Goal: Complete application form: Complete application form

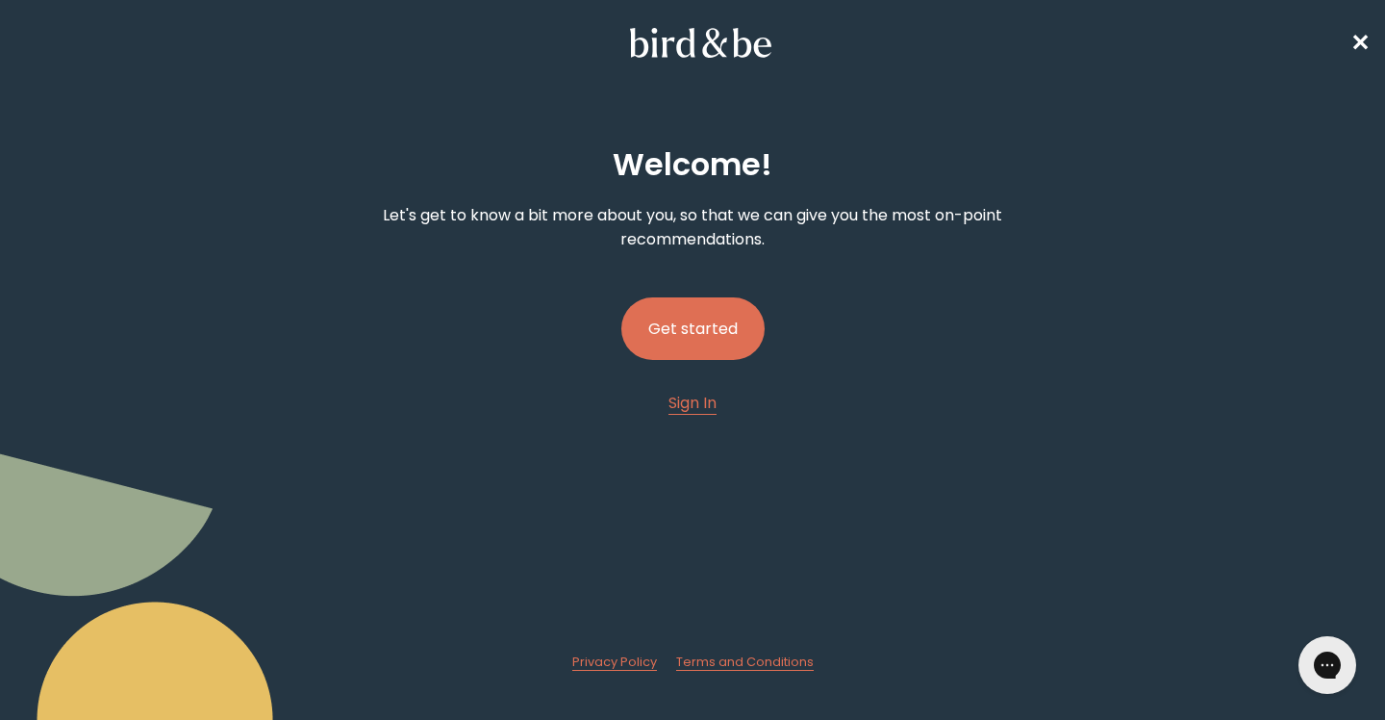
click at [745, 340] on button "Get started" at bounding box center [693, 328] width 143 height 63
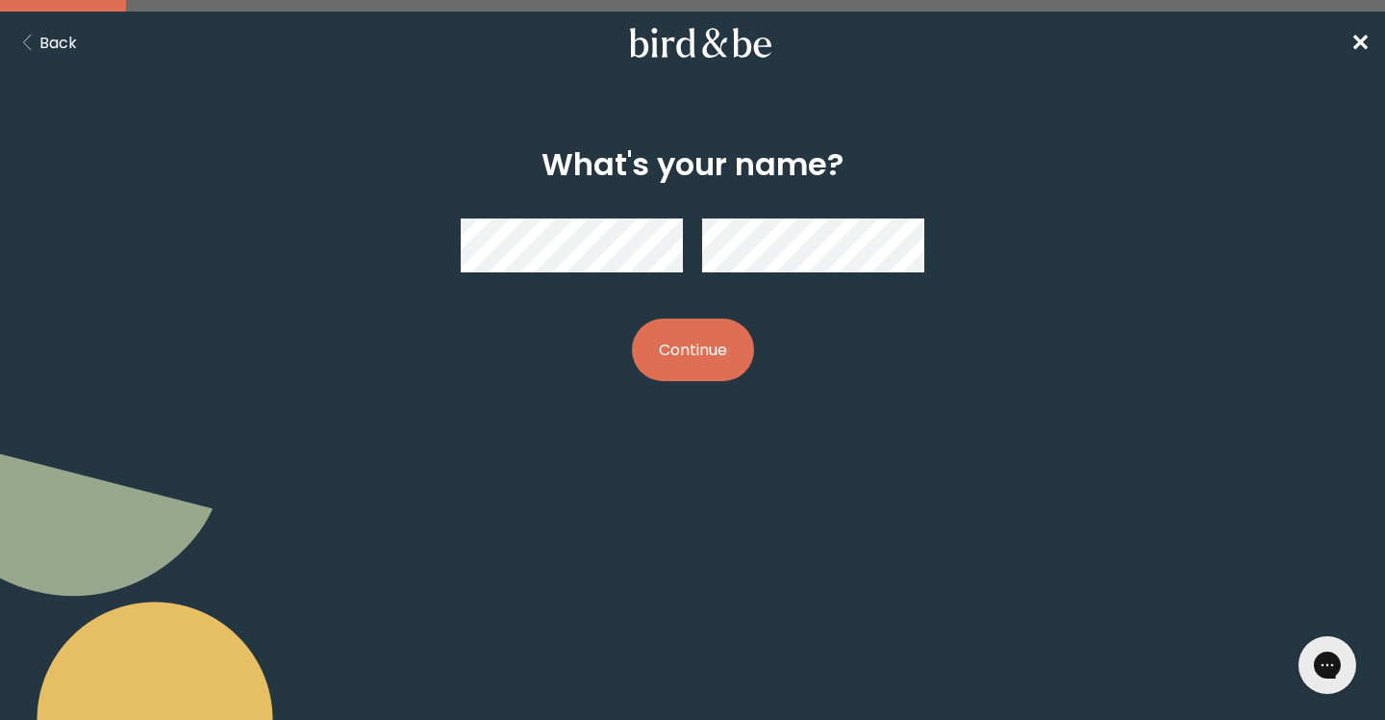
click at [727, 335] on button "Continue" at bounding box center [693, 349] width 122 height 63
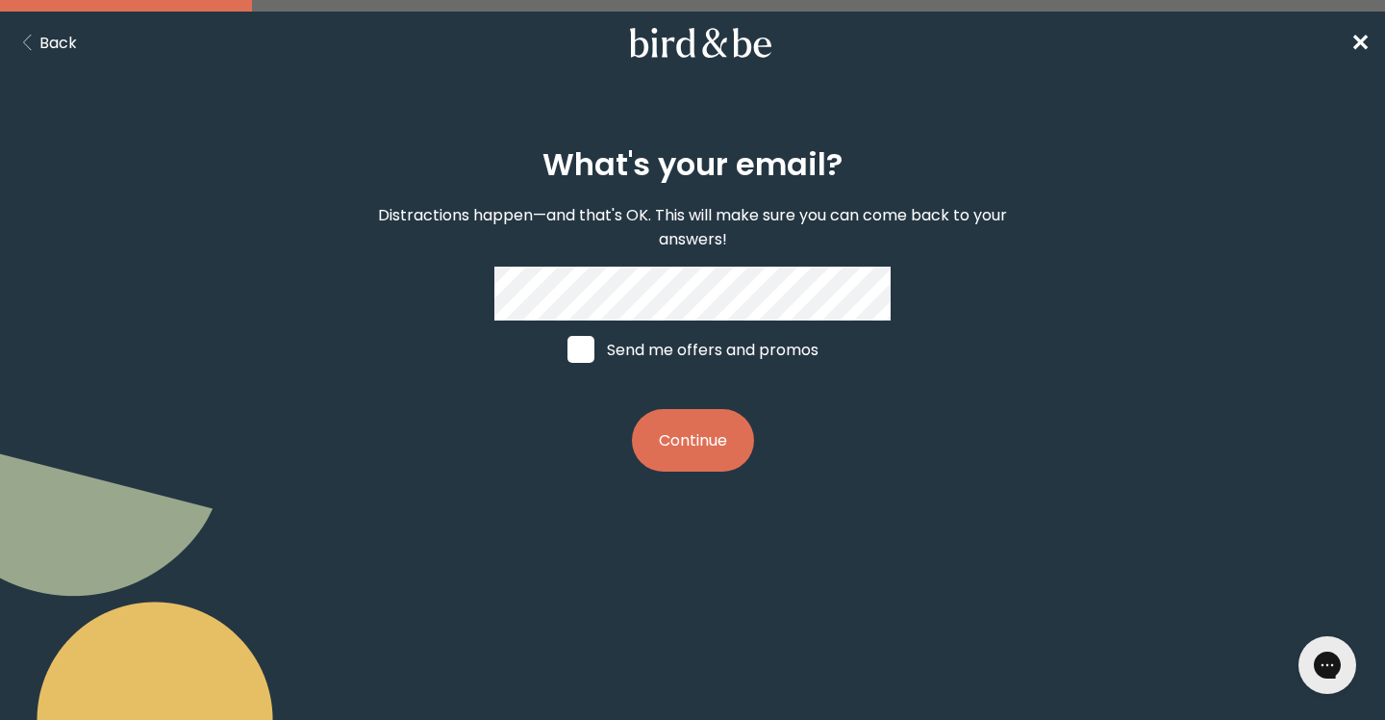
click at [684, 346] on label "Send me offers and promos" at bounding box center [693, 349] width 288 height 58
click at [568, 349] on input "Send me offers and promos" at bounding box center [567, 349] width 1 height 1
checkbox input "true"
click at [707, 455] on button "Continue" at bounding box center [693, 440] width 122 height 63
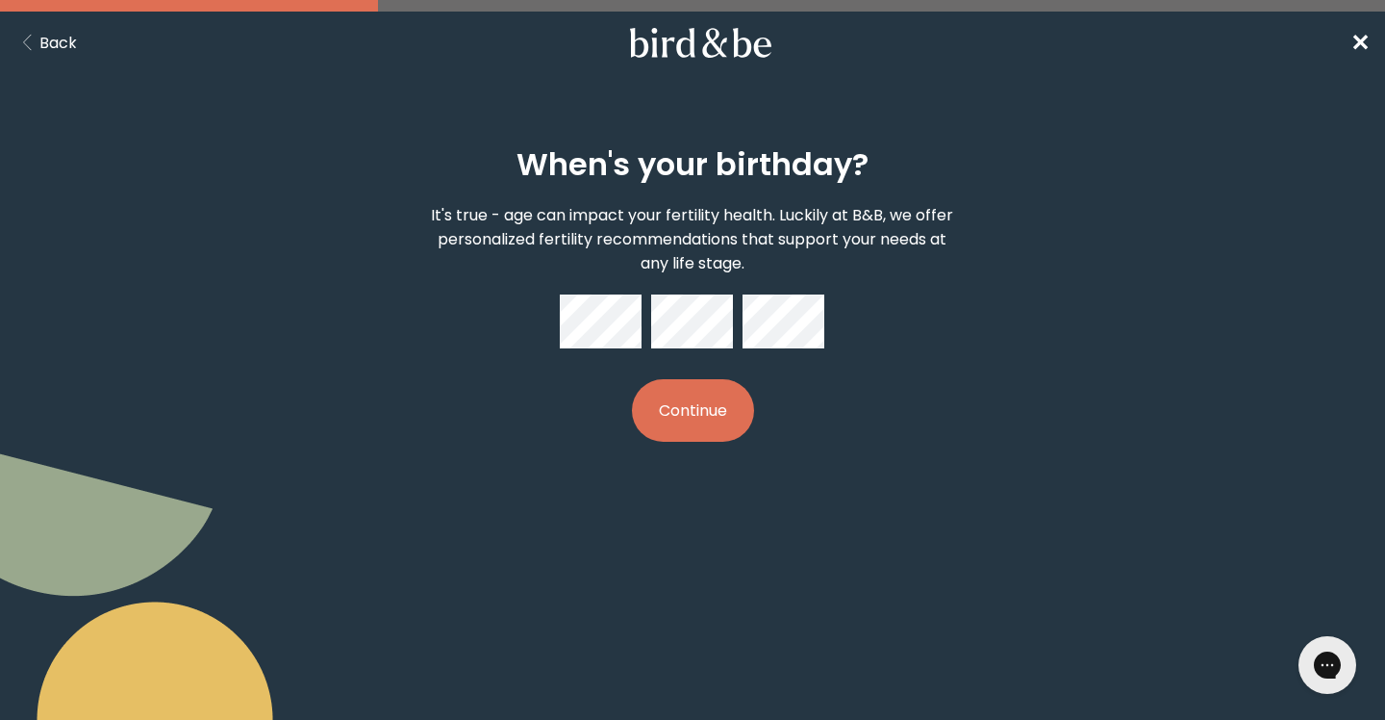
click at [718, 434] on button "Continue" at bounding box center [693, 410] width 122 height 63
click at [708, 427] on button "Continue" at bounding box center [693, 410] width 122 height 63
click at [685, 400] on button "Continue" at bounding box center [693, 410] width 122 height 63
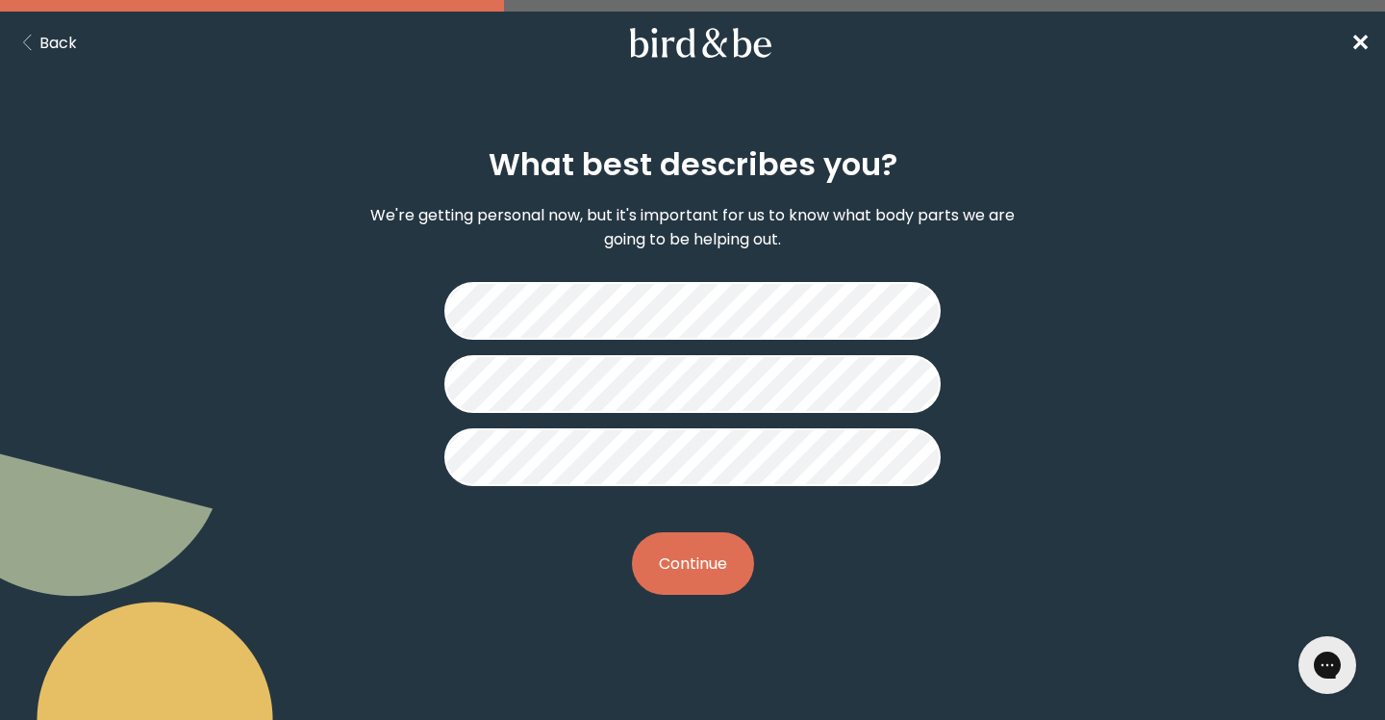
click at [704, 567] on button "Continue" at bounding box center [693, 563] width 122 height 63
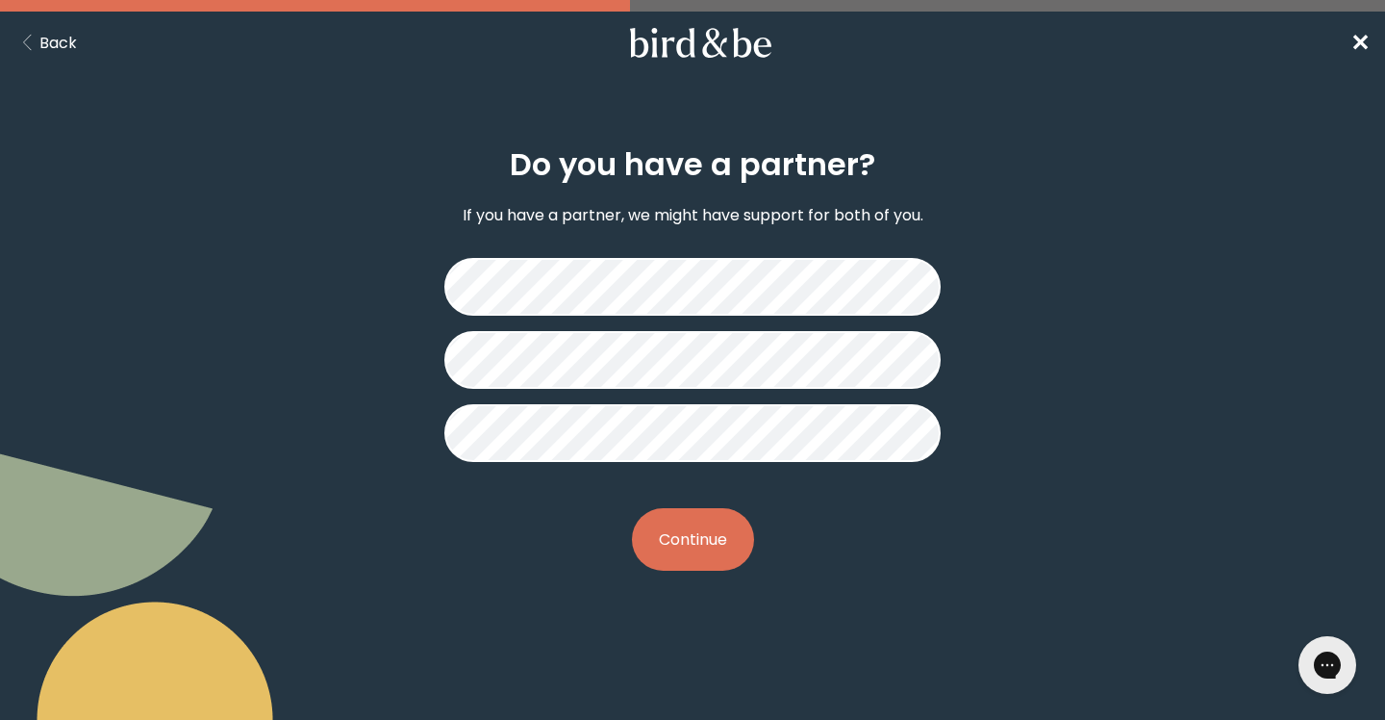
click at [709, 555] on button "Continue" at bounding box center [693, 539] width 122 height 63
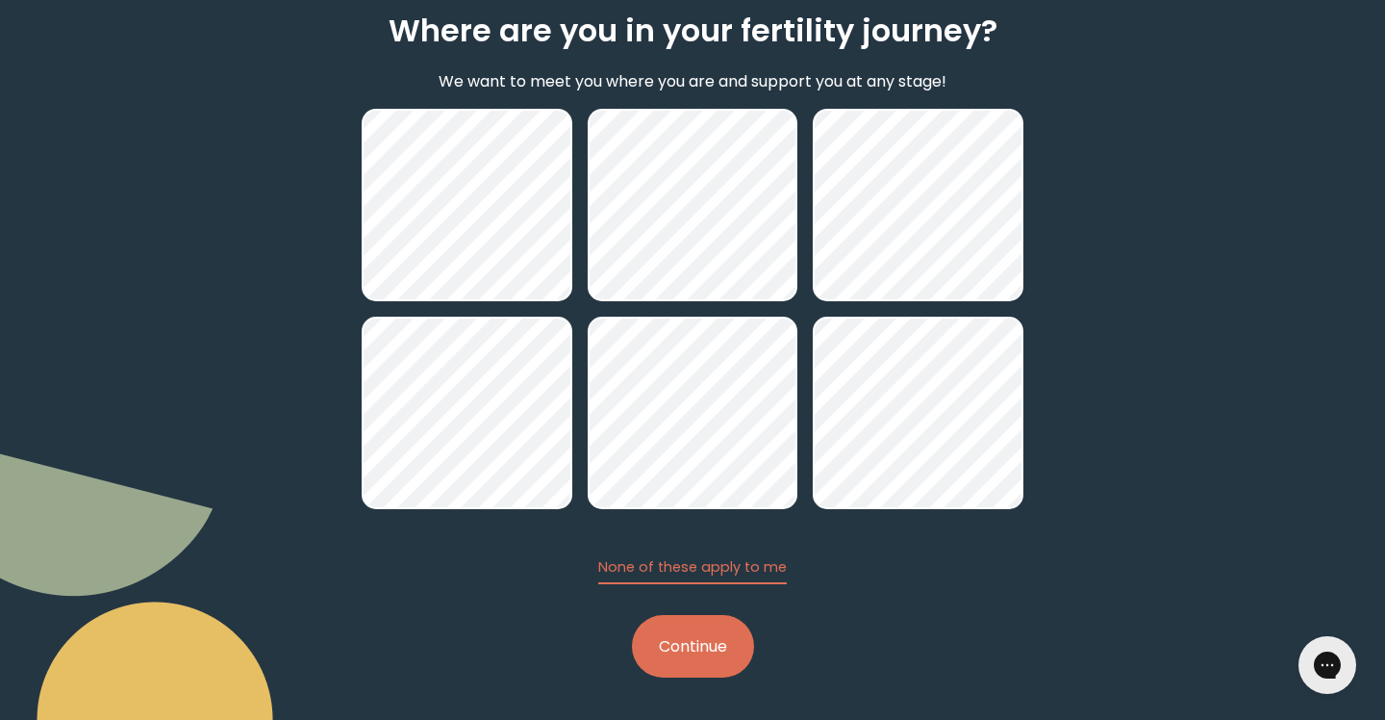
scroll to position [136, 0]
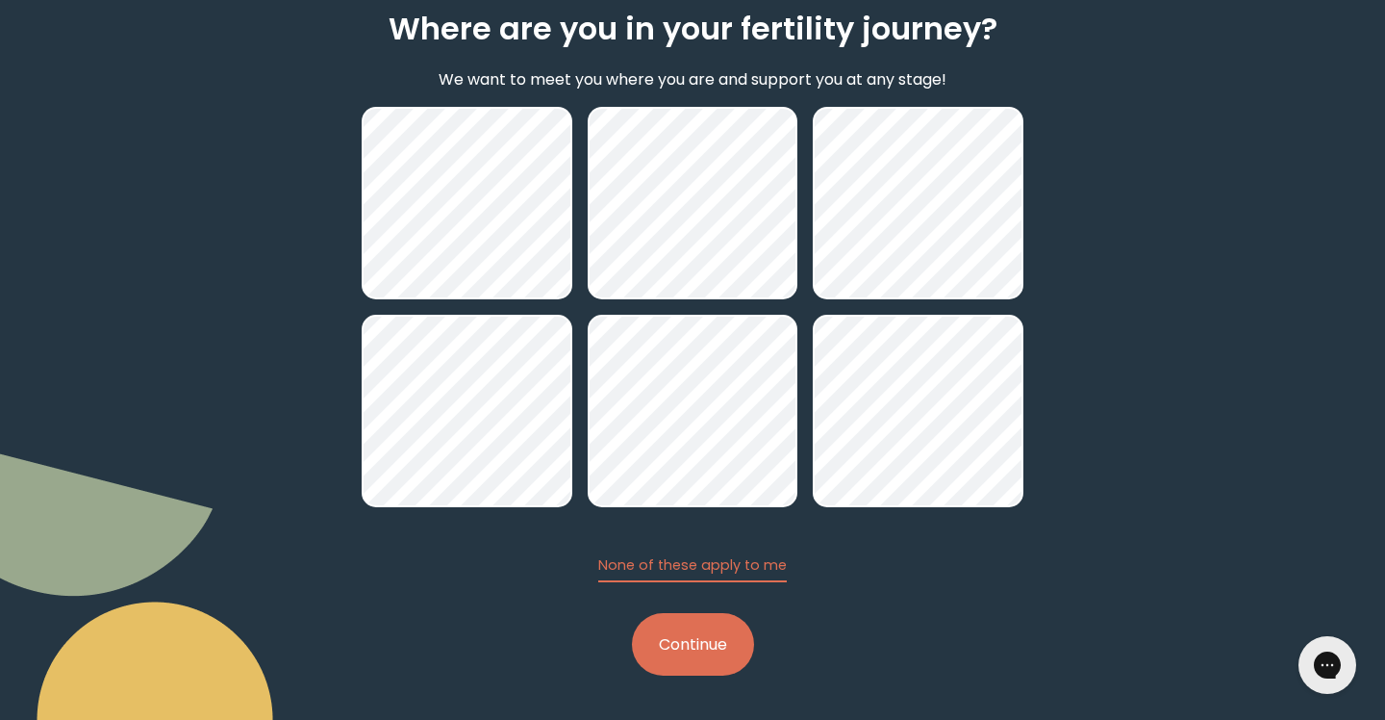
click at [722, 638] on button "Continue" at bounding box center [693, 644] width 122 height 63
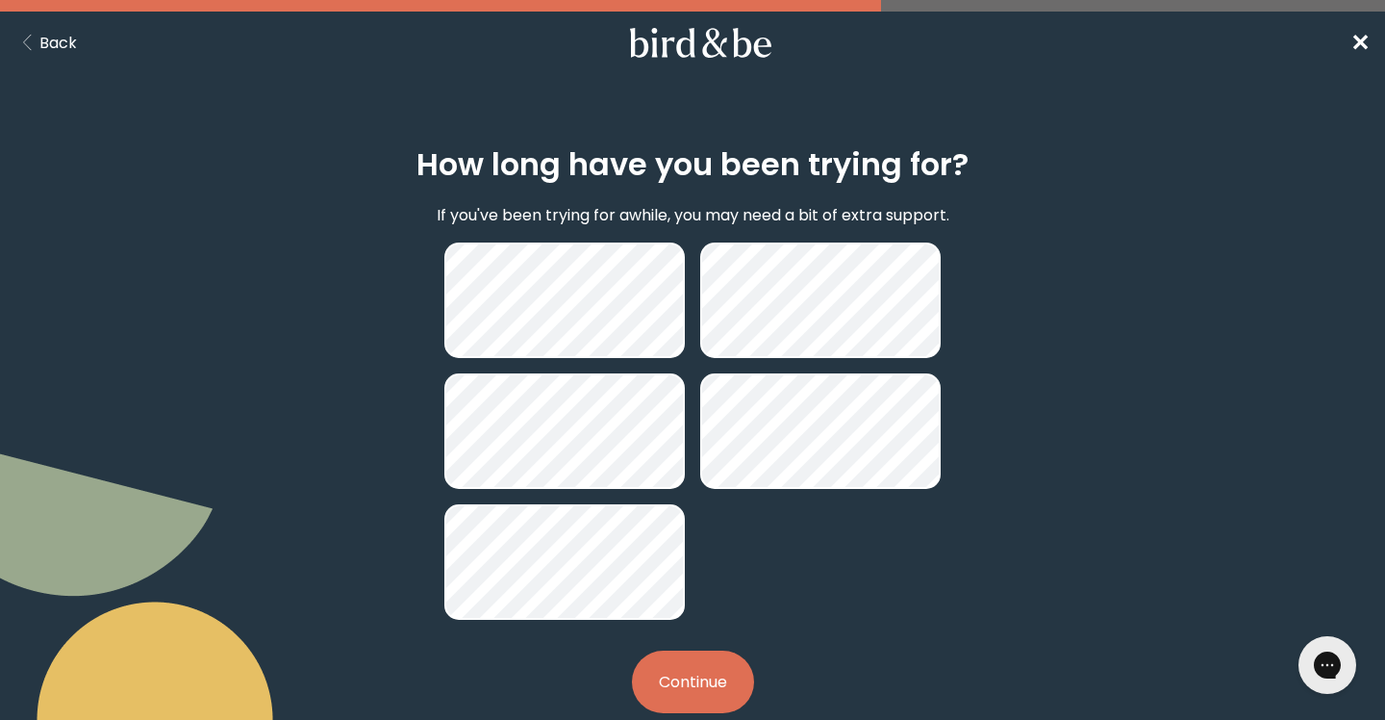
click at [686, 669] on button "Continue" at bounding box center [693, 681] width 122 height 63
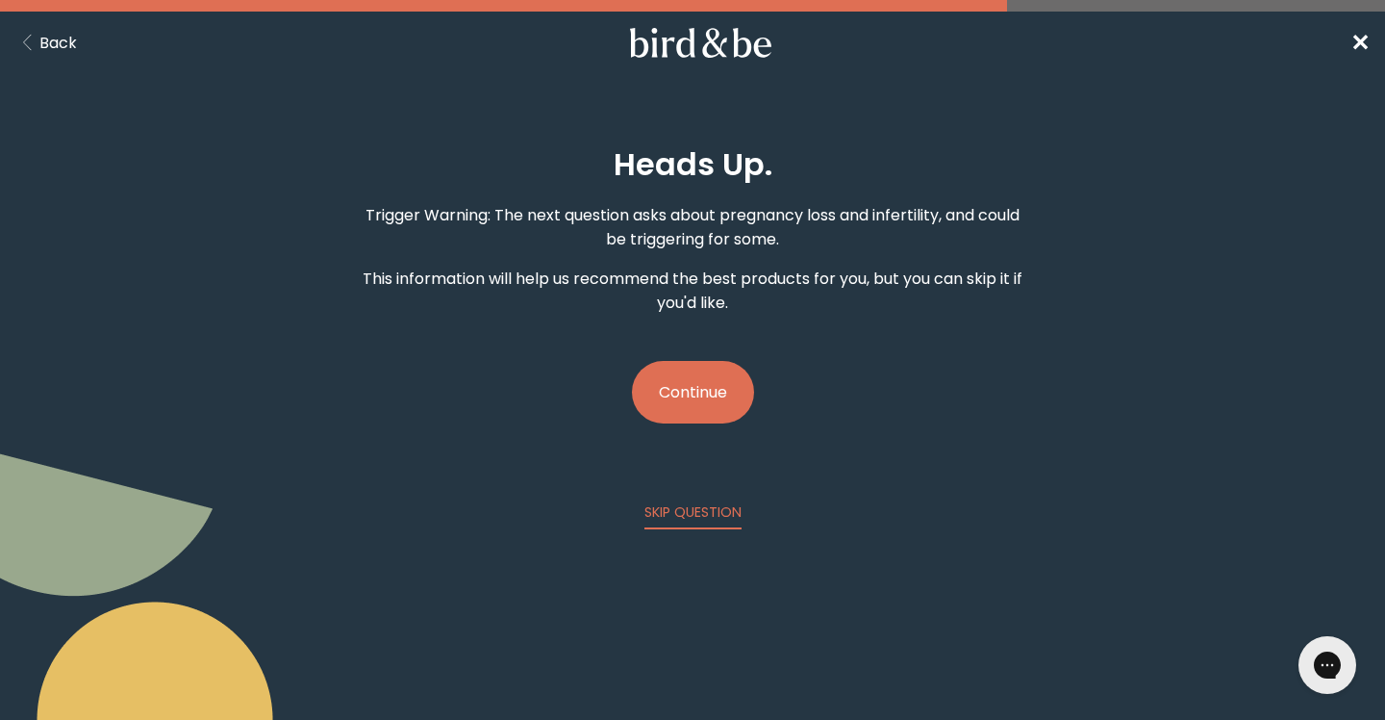
click at [718, 380] on button "Continue" at bounding box center [693, 392] width 122 height 63
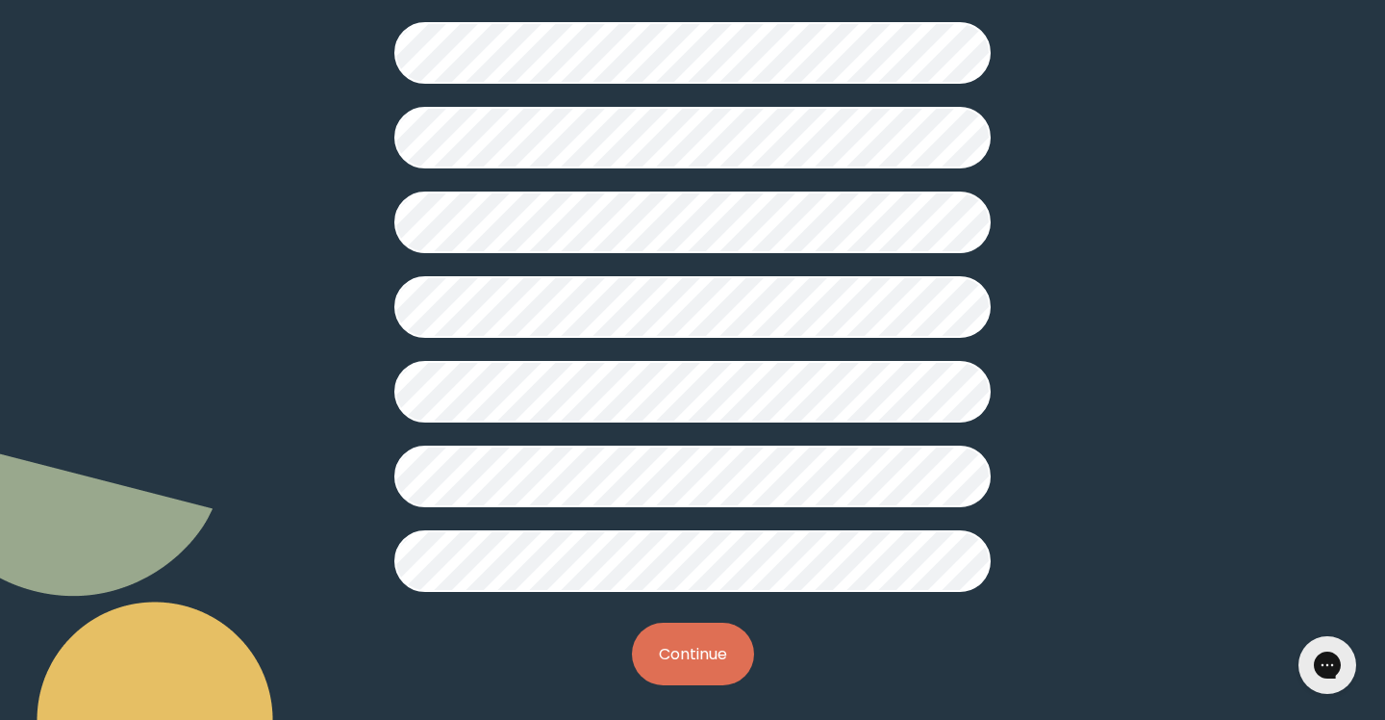
scroll to position [491, 0]
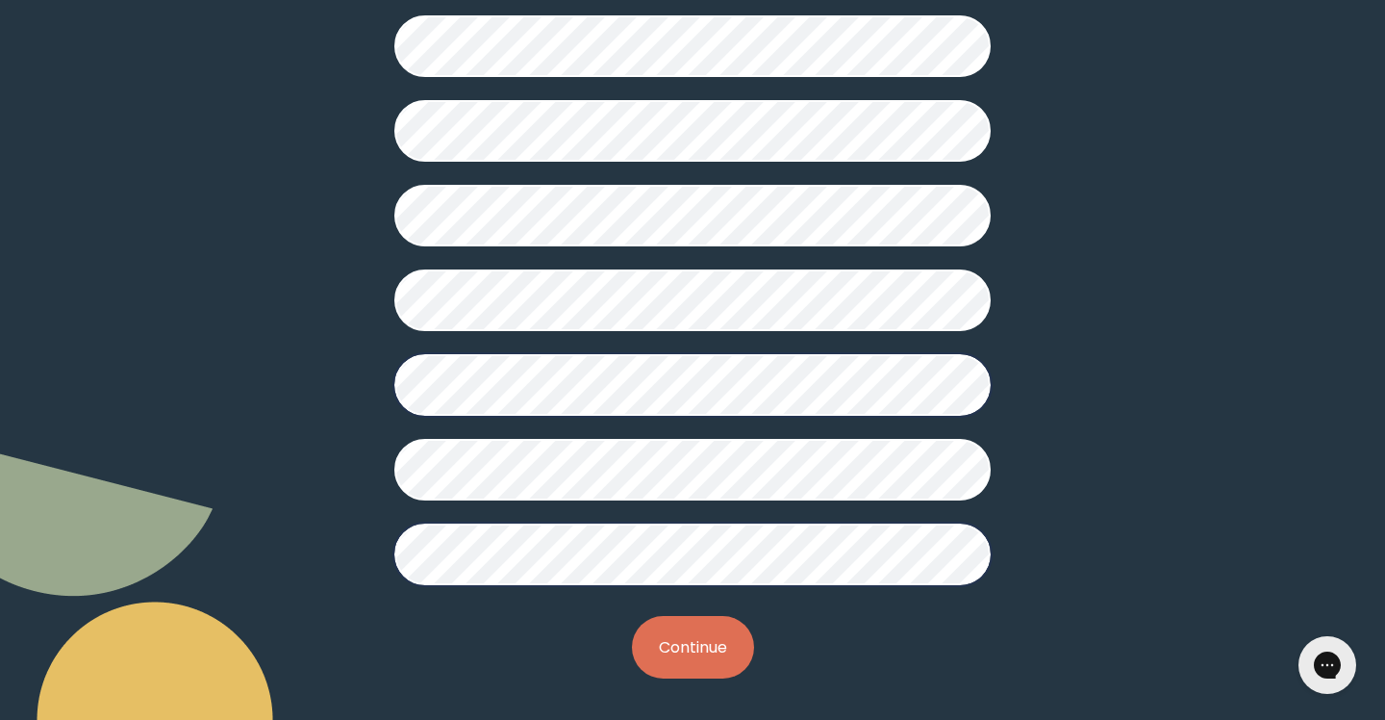
click at [695, 632] on button "Continue" at bounding box center [693, 647] width 122 height 63
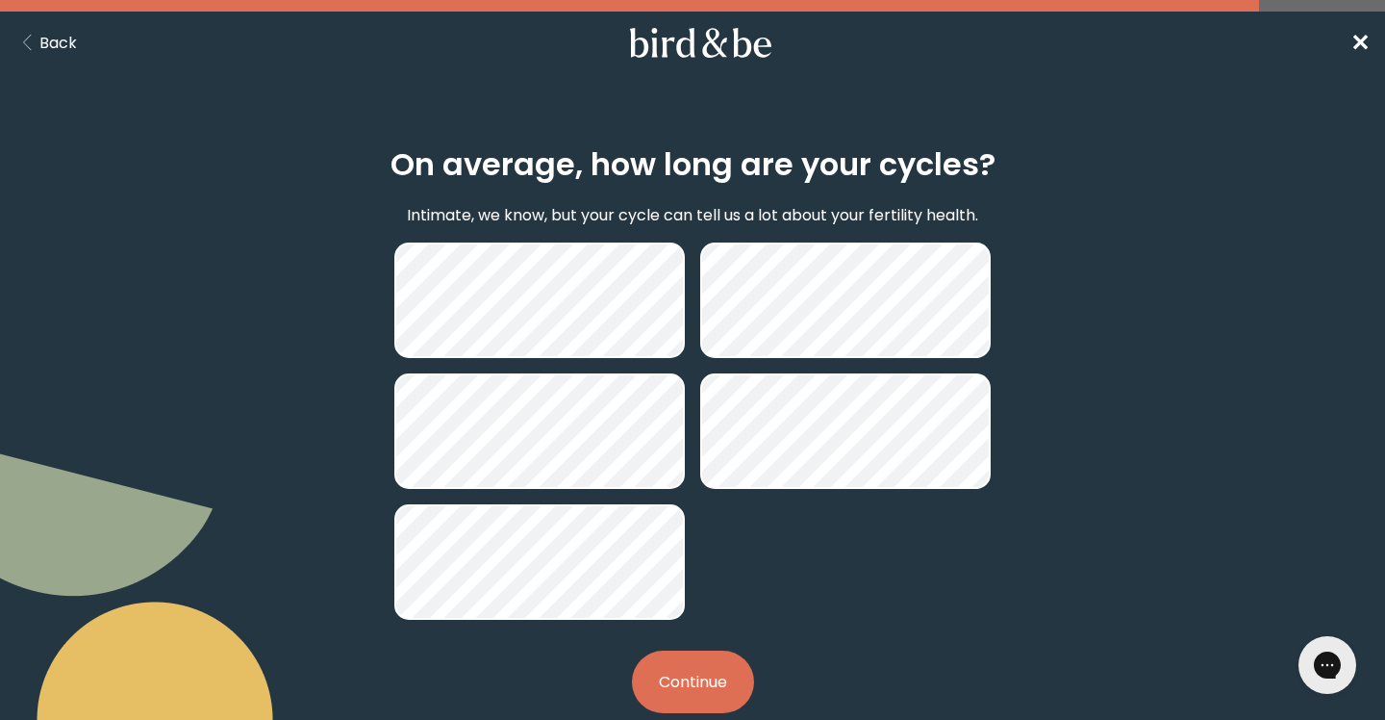
click at [683, 691] on button "Continue" at bounding box center [693, 681] width 122 height 63
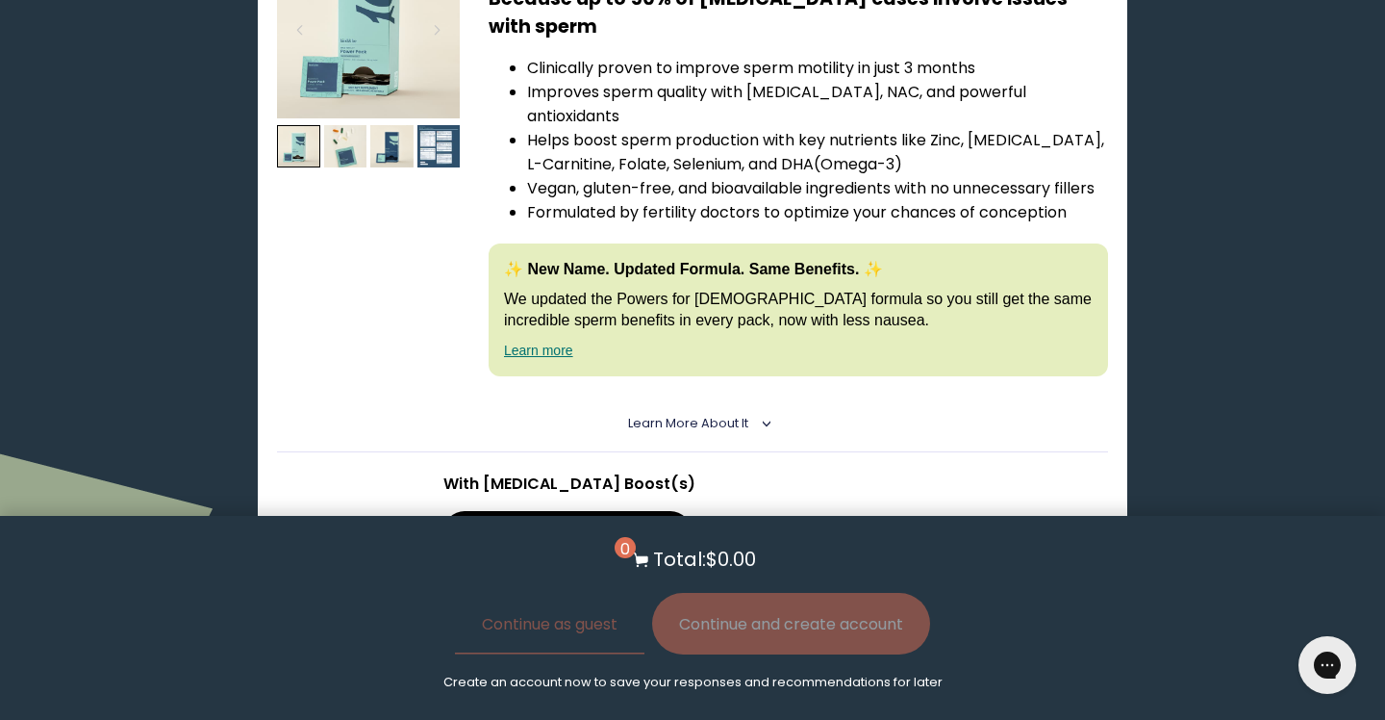
scroll to position [4034, 0]
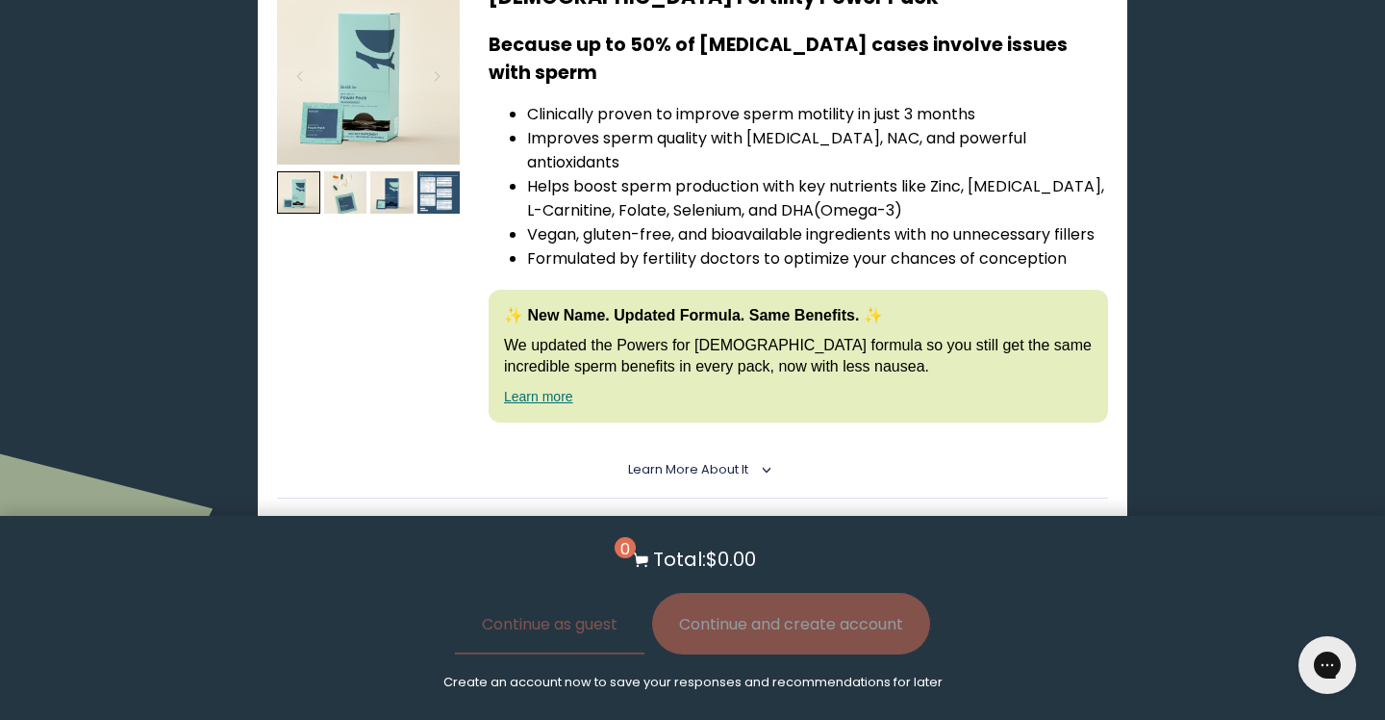
click at [698, 461] on span "Learn More About it" at bounding box center [688, 469] width 120 height 16
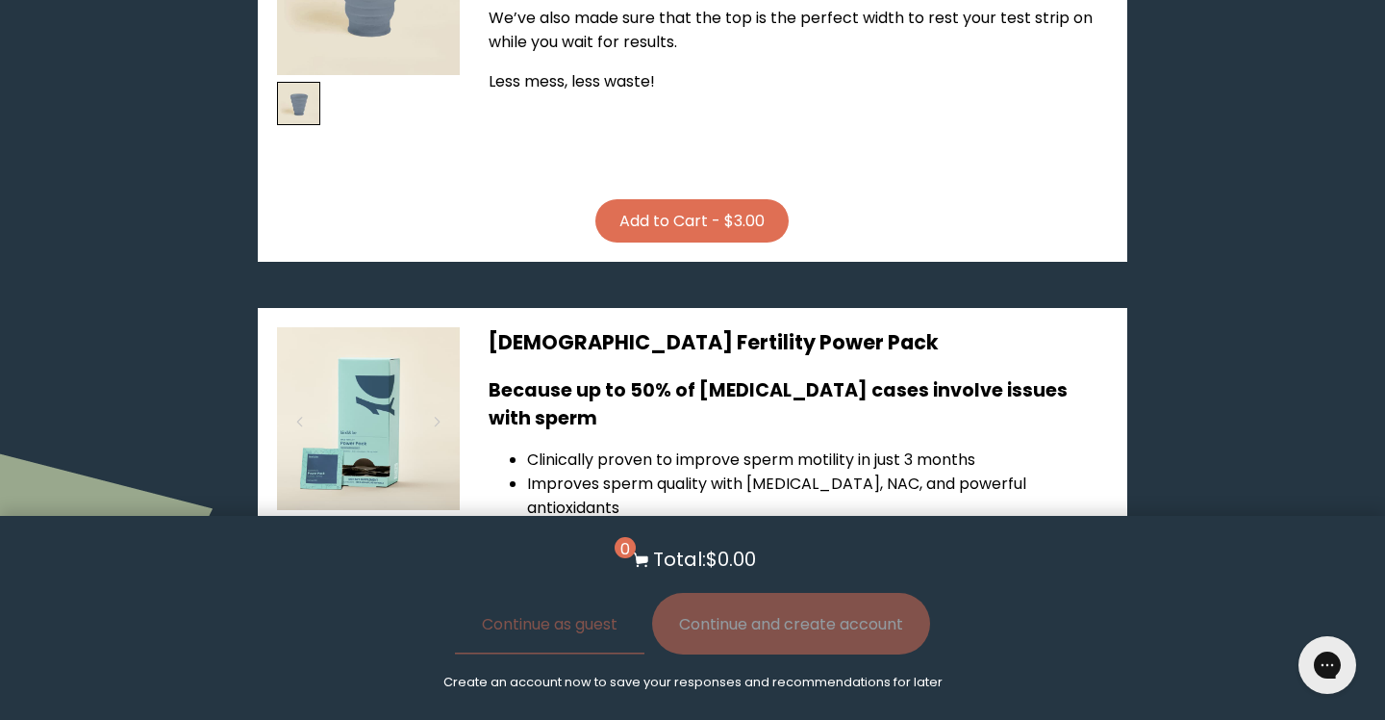
scroll to position [3688, 0]
click at [439, 518] on img at bounding box center [439, 539] width 43 height 43
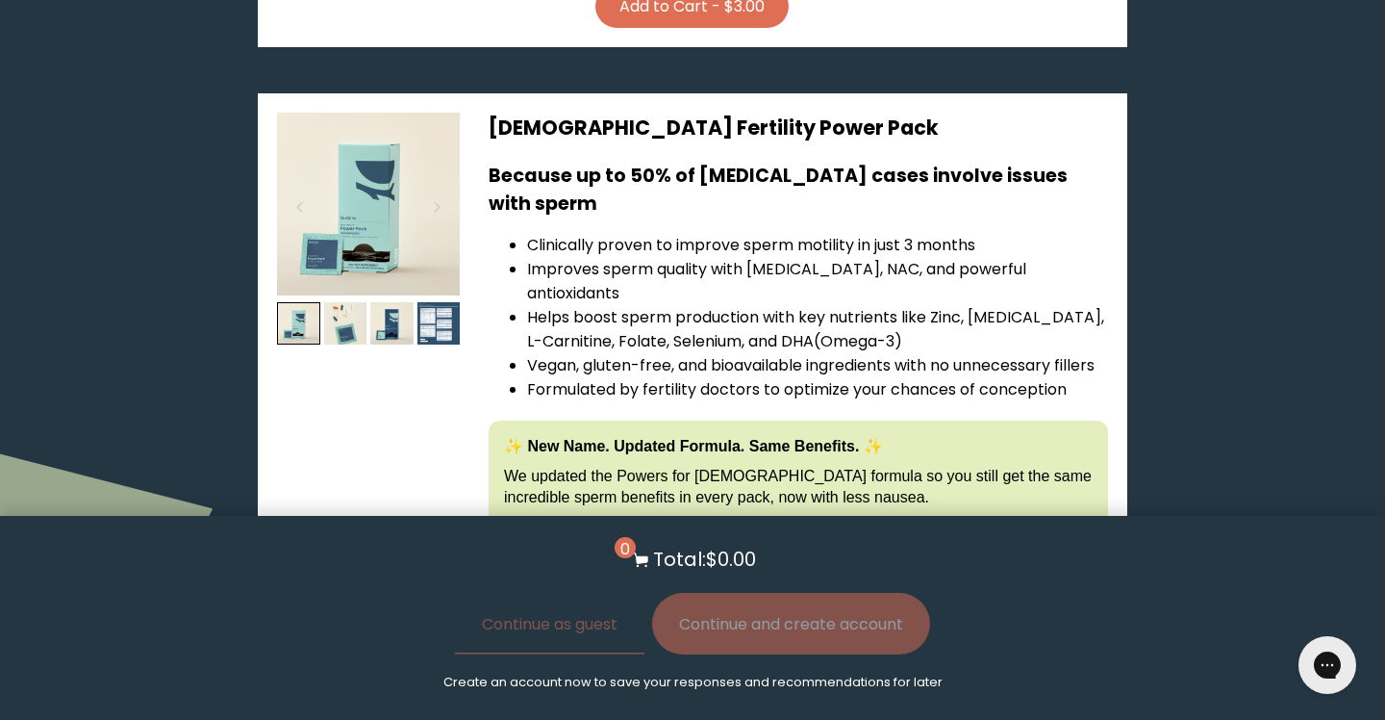
scroll to position [3908, 0]
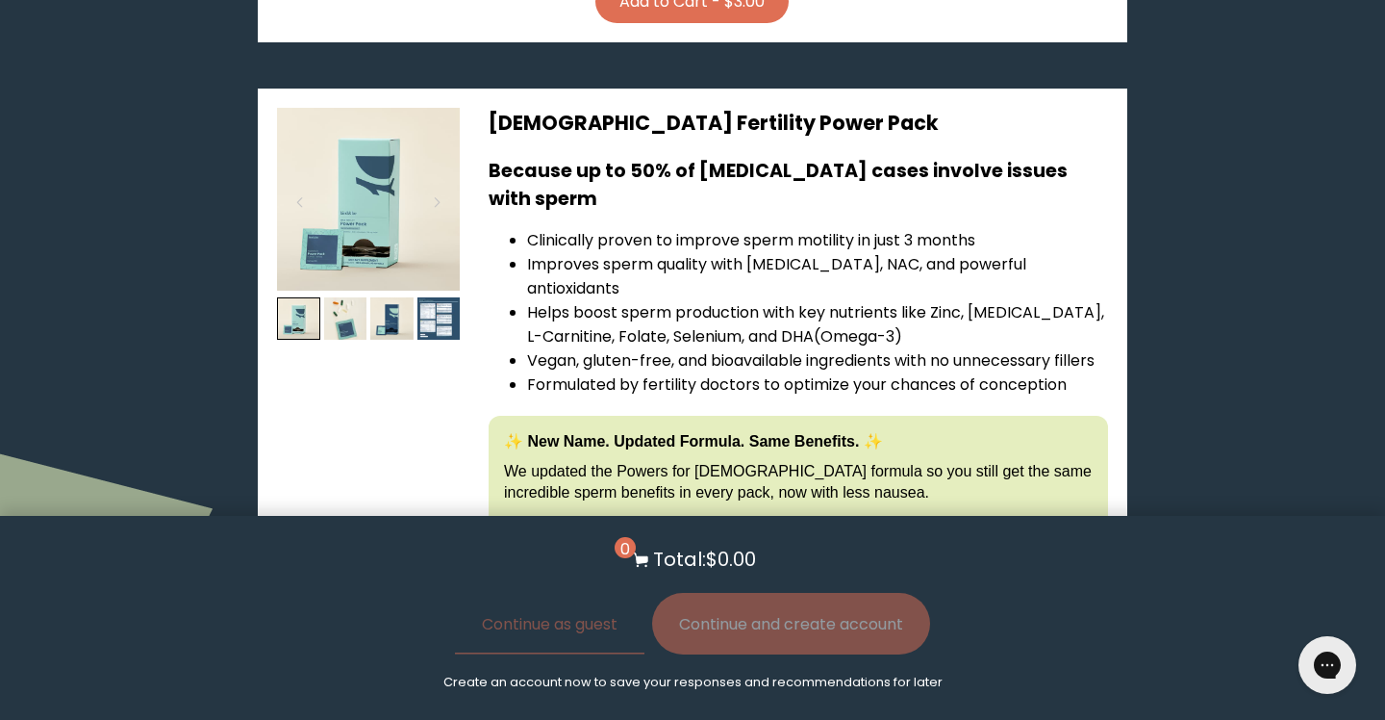
click at [546, 515] on link "Learn more" at bounding box center [538, 522] width 69 height 15
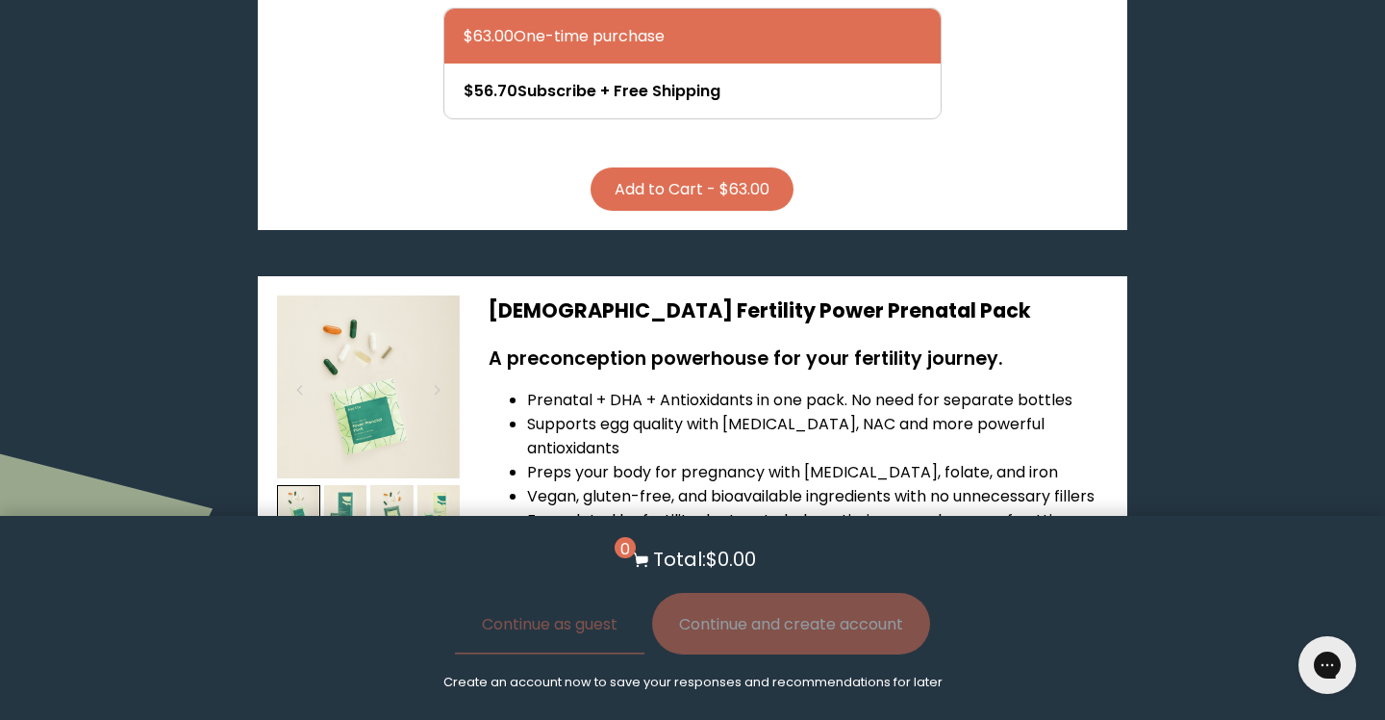
scroll to position [5144, 0]
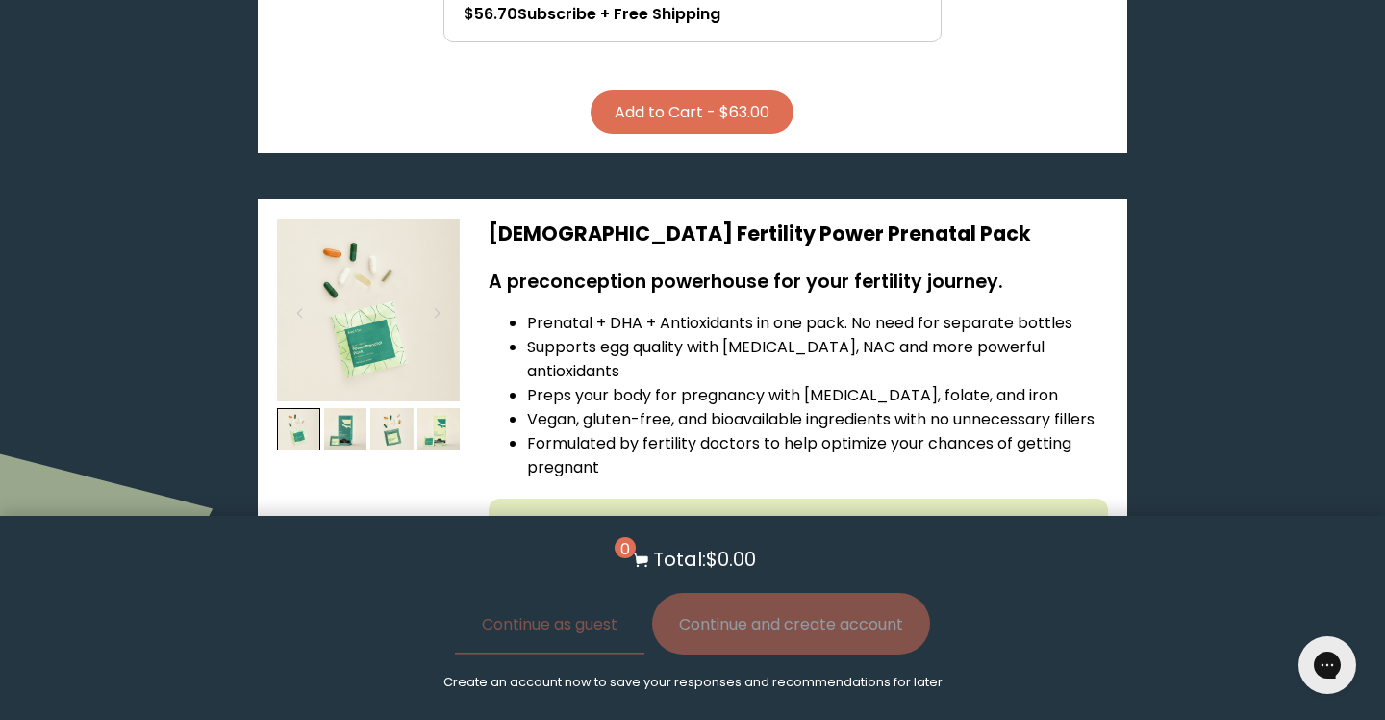
click at [557, 619] on link "Learn more" at bounding box center [538, 626] width 69 height 15
